Goal: Task Accomplishment & Management: Manage account settings

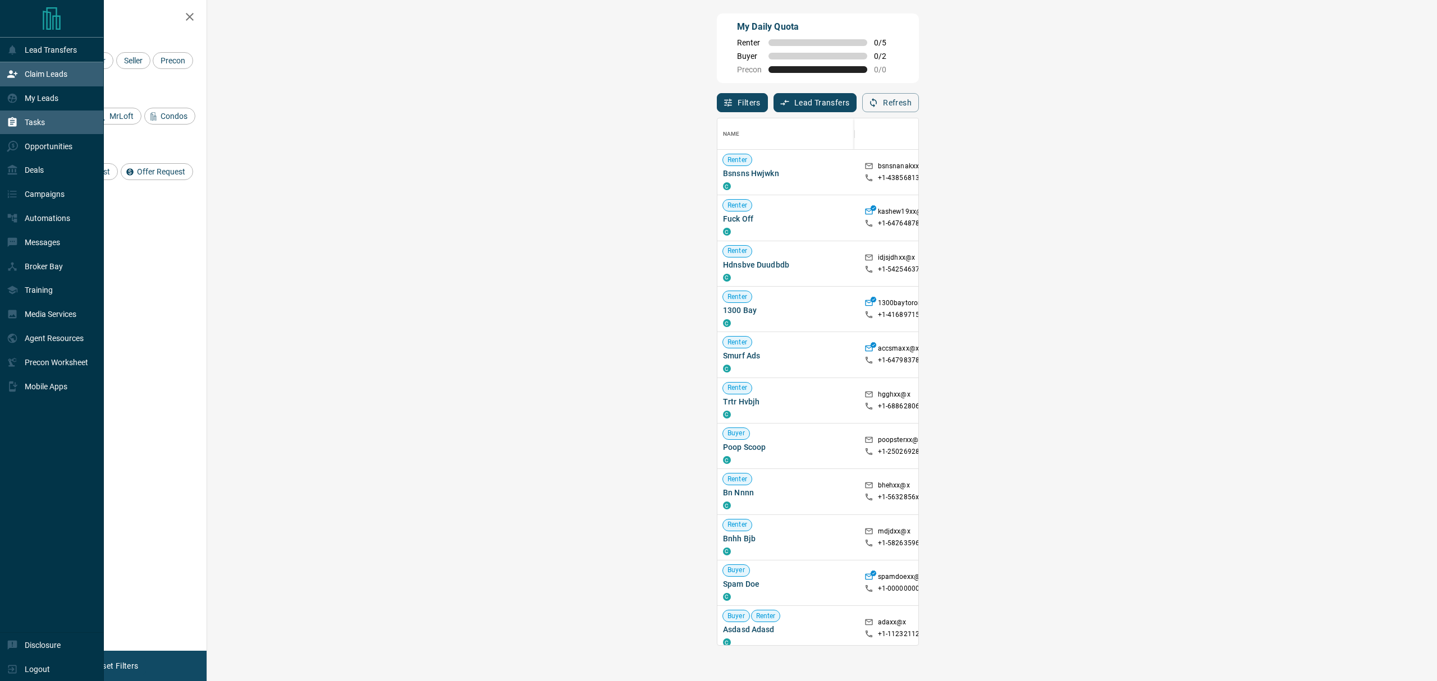
click at [7, 126] on div "Tasks" at bounding box center [52, 123] width 104 height 24
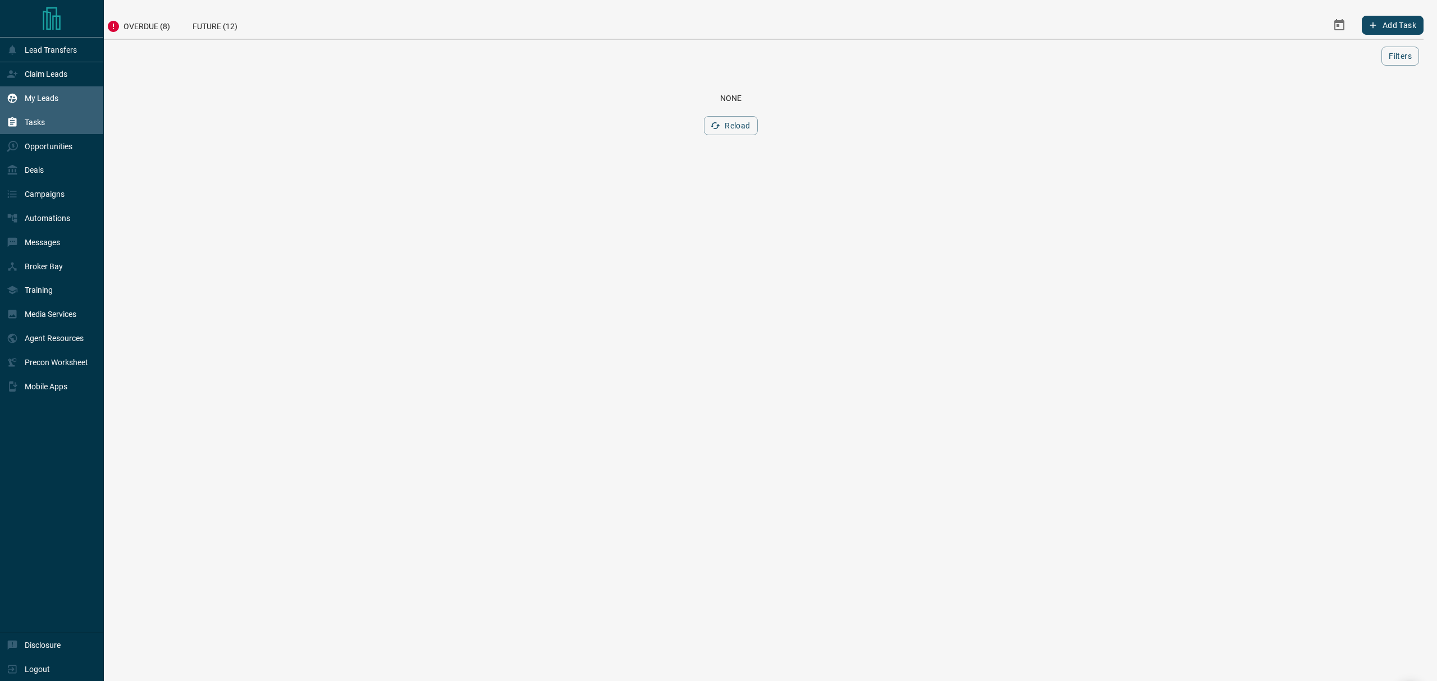
click at [11, 95] on icon at bounding box center [12, 98] width 11 height 11
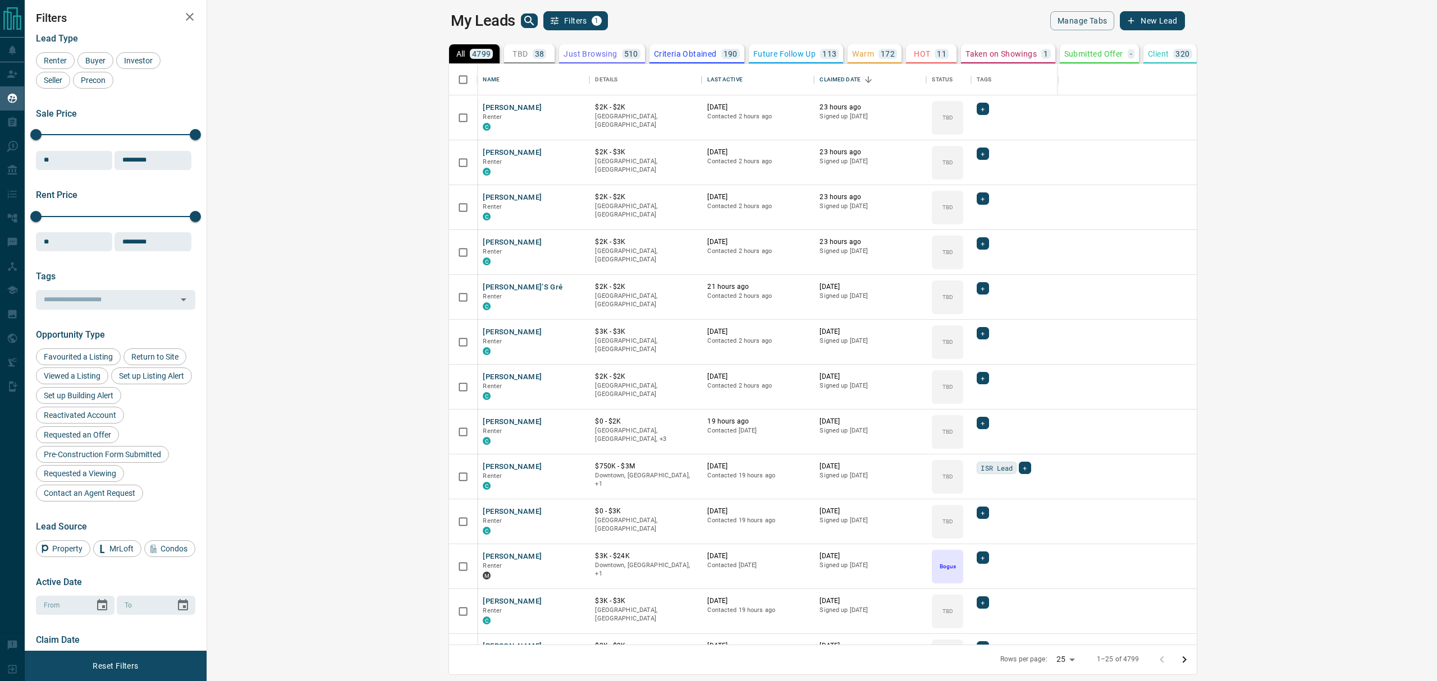
scroll to position [569, 1213]
click at [512, 51] on p "TBD" at bounding box center [519, 54] width 15 height 8
click at [745, 81] on icon "Sort" at bounding box center [750, 80] width 10 height 10
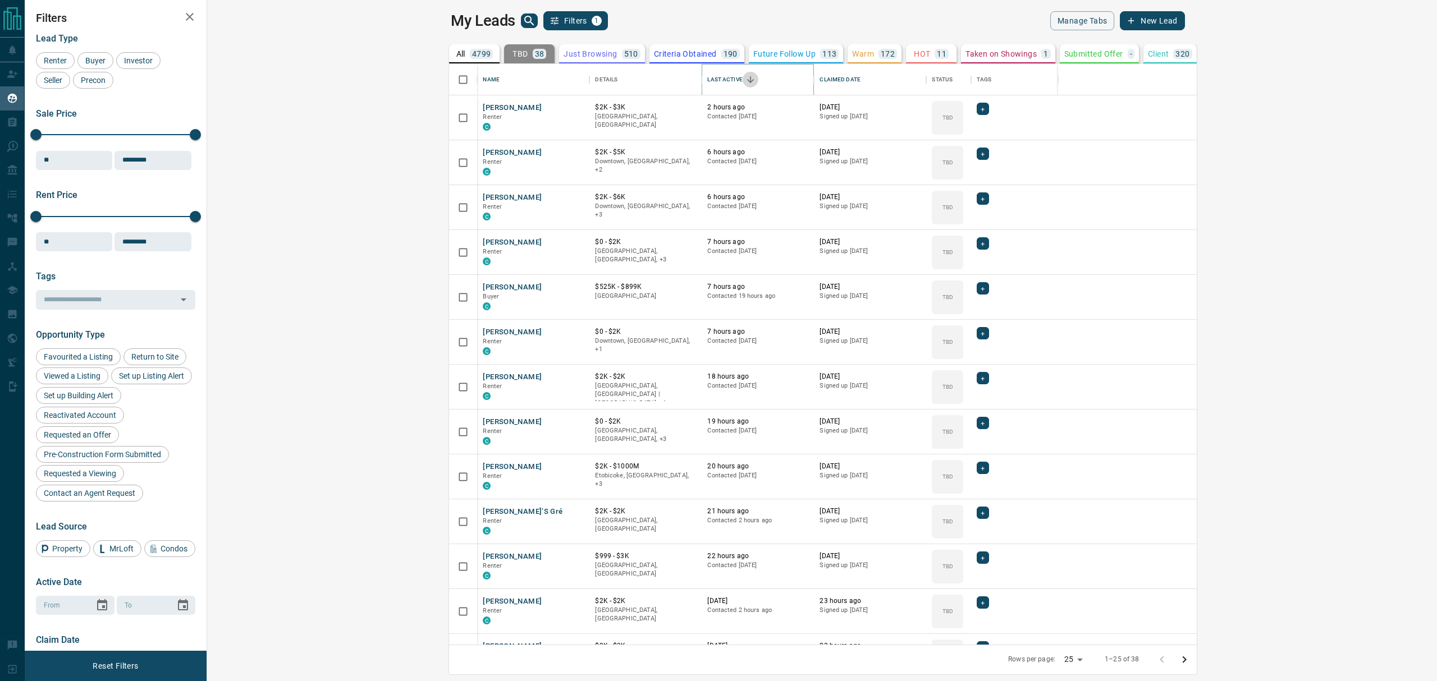
click at [745, 81] on icon "Sort" at bounding box center [750, 80] width 10 height 10
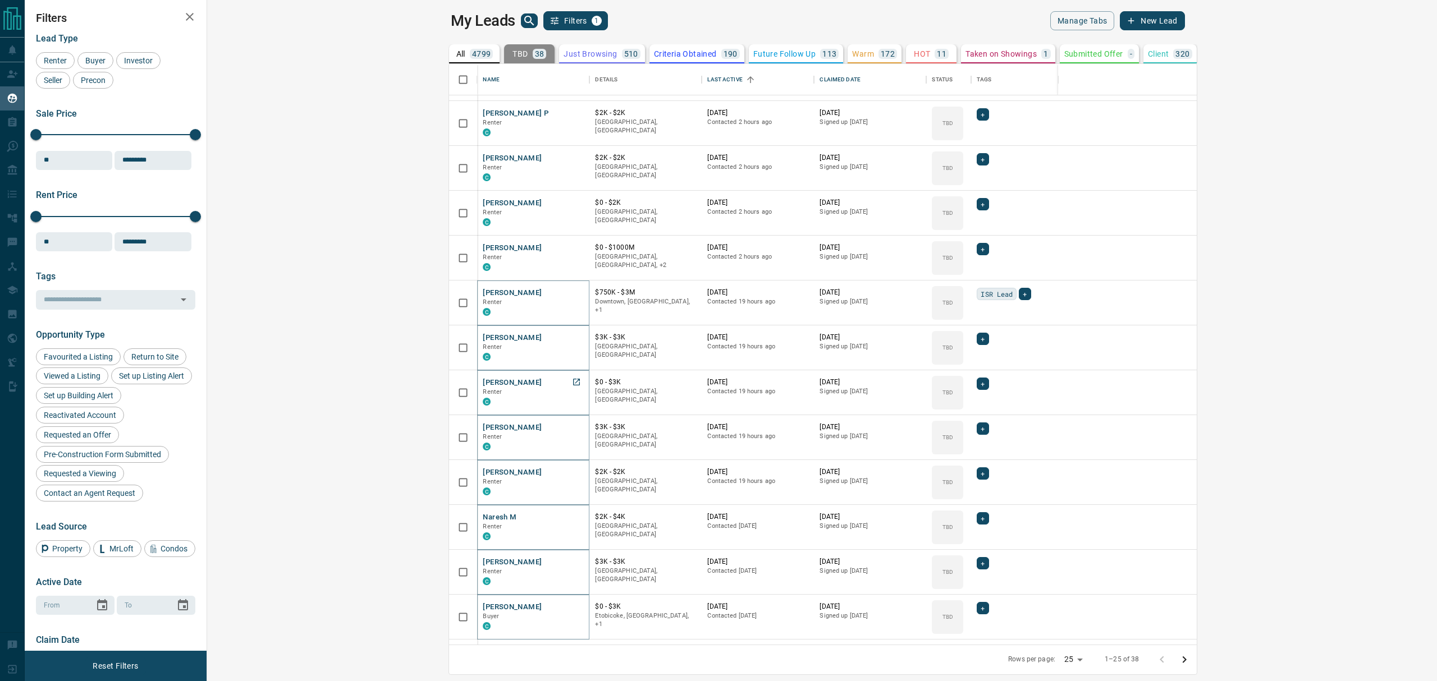
scroll to position [0, 0]
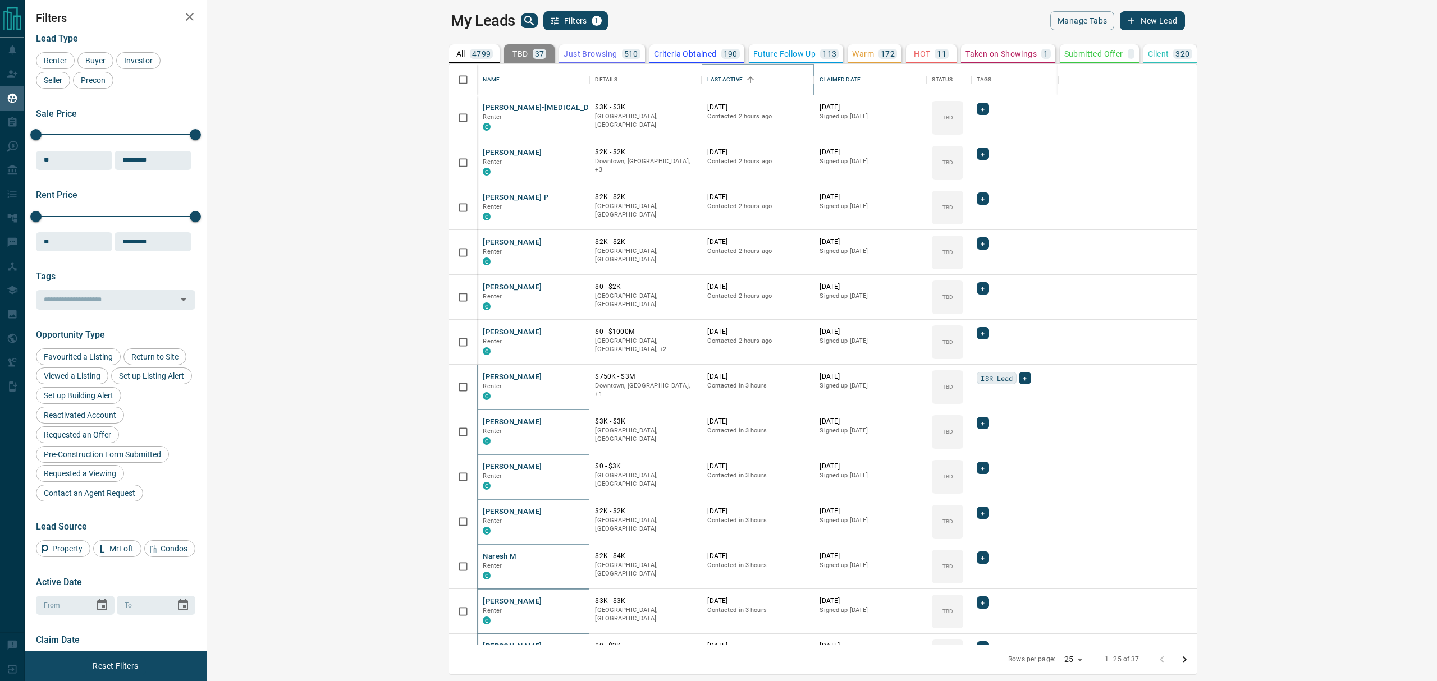
click at [745, 79] on icon "Sort" at bounding box center [750, 80] width 10 height 10
click at [863, 77] on icon "Sort" at bounding box center [868, 80] width 10 height 10
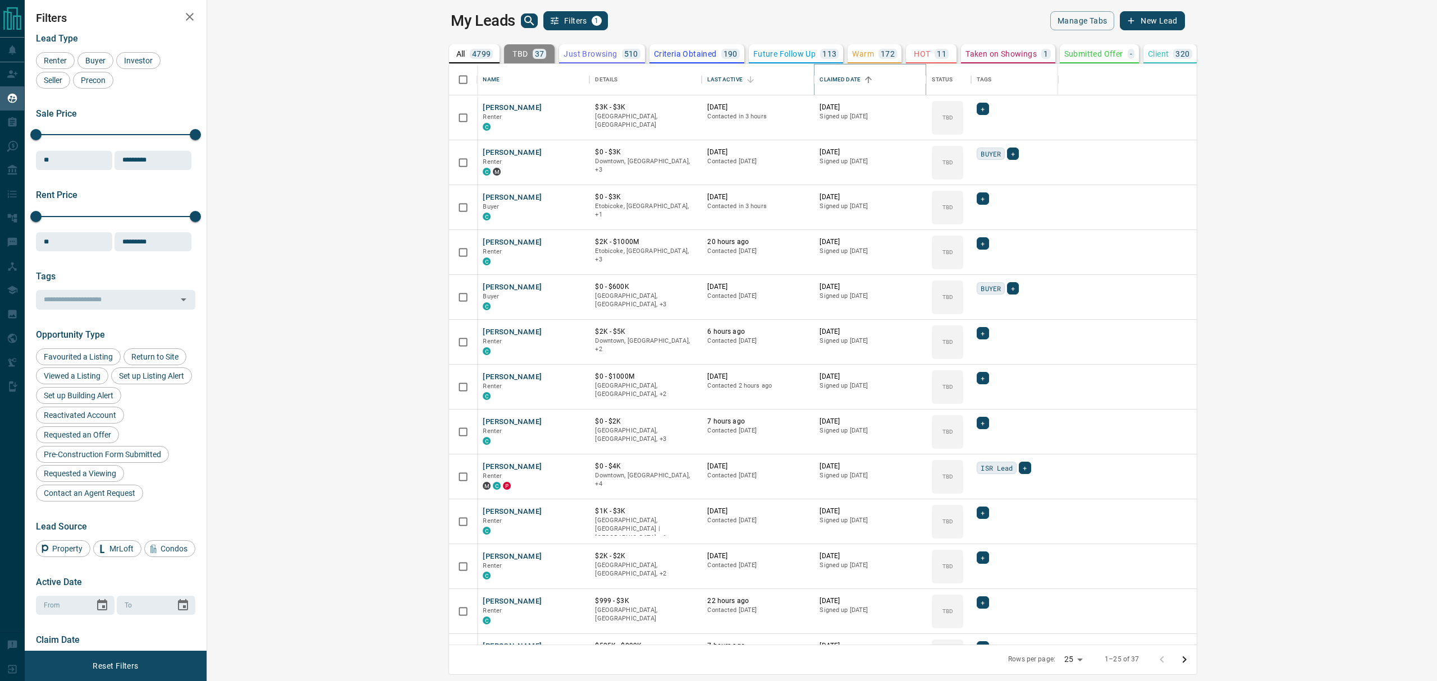
click at [863, 82] on icon "Sort" at bounding box center [868, 80] width 10 height 10
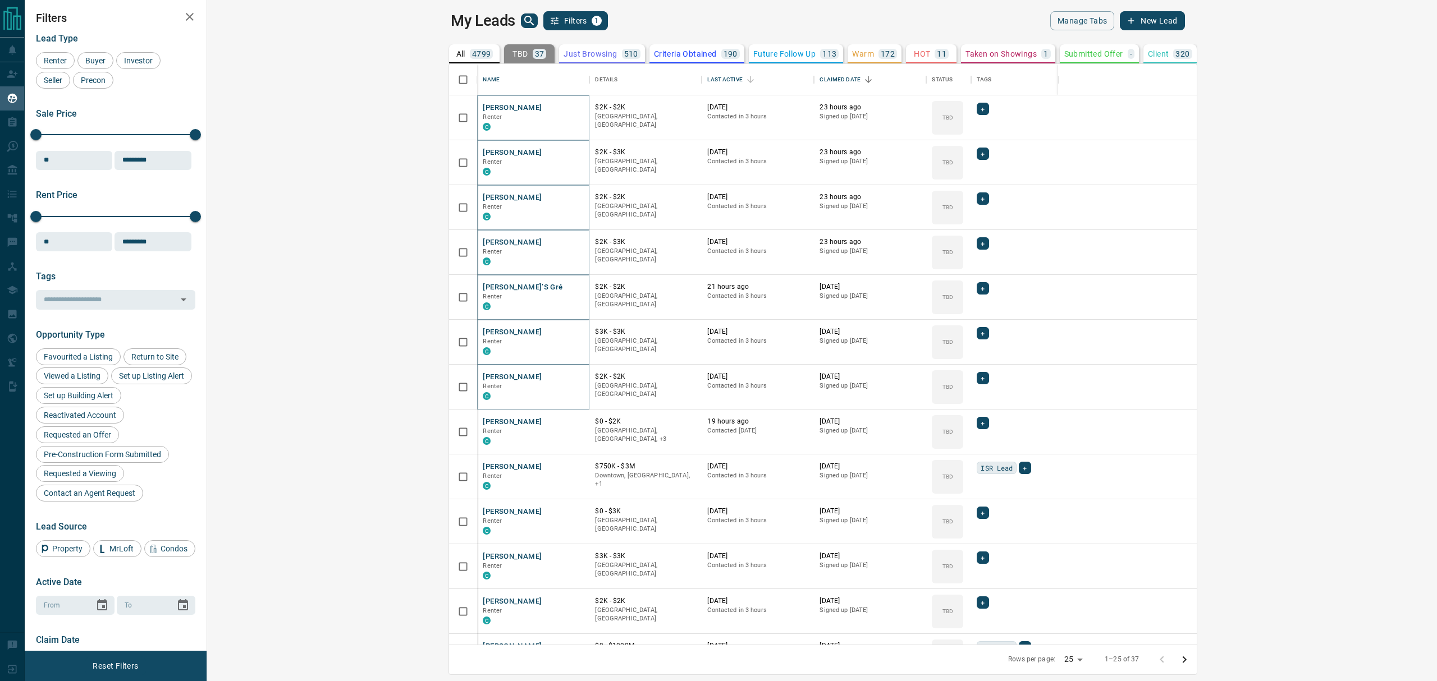
click at [106, 182] on div "Lead Type Renter Buyer Investor Seller Precon Sale Price 0 5500000 Sale price r…" at bounding box center [115, 377] width 159 height 704
